Goal: Task Accomplishment & Management: Manage account settings

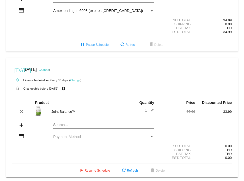
scroll to position [73, 0]
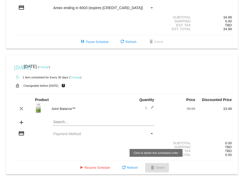
click at [163, 169] on button "delete Delete" at bounding box center [157, 167] width 24 height 9
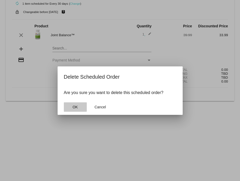
click at [73, 107] on span "OK" at bounding box center [74, 107] width 5 height 4
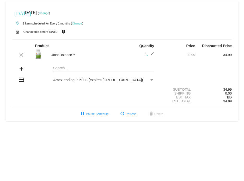
scroll to position [0, 0]
click at [29, 57] on div "clear" at bounding box center [21, 55] width 18 height 6
click at [77, 23] on link "Change" at bounding box center [77, 23] width 10 height 3
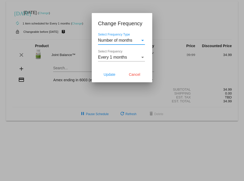
click at [143, 40] on div "Select Frequency Type" at bounding box center [142, 40] width 3 height 1
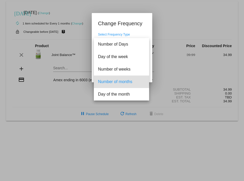
click at [142, 31] on div at bounding box center [122, 90] width 244 height 181
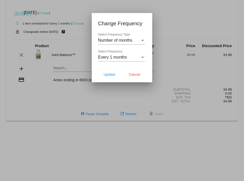
click at [142, 58] on div "Select Frequency" at bounding box center [142, 57] width 5 height 5
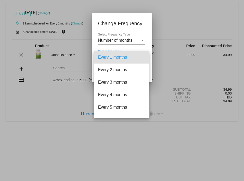
click at [142, 58] on mat-option "Every 1 months" at bounding box center [121, 57] width 55 height 13
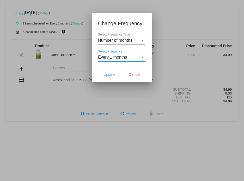
click at [141, 58] on div "Select Frequency" at bounding box center [142, 57] width 5 height 5
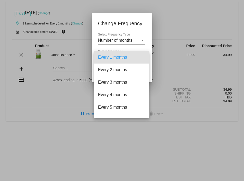
click at [146, 42] on div at bounding box center [122, 90] width 244 height 181
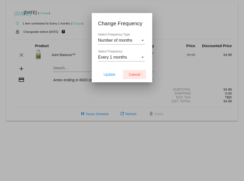
click at [135, 73] on span "Cancel" at bounding box center [134, 74] width 11 height 4
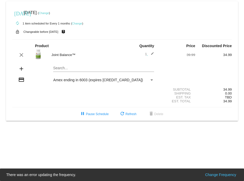
click at [45, 53] on div at bounding box center [39, 54] width 18 height 11
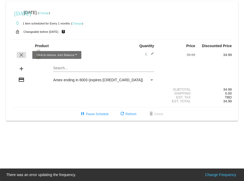
click at [18, 56] on mat-icon "clear" at bounding box center [21, 55] width 6 height 6
